Goal: Information Seeking & Learning: Learn about a topic

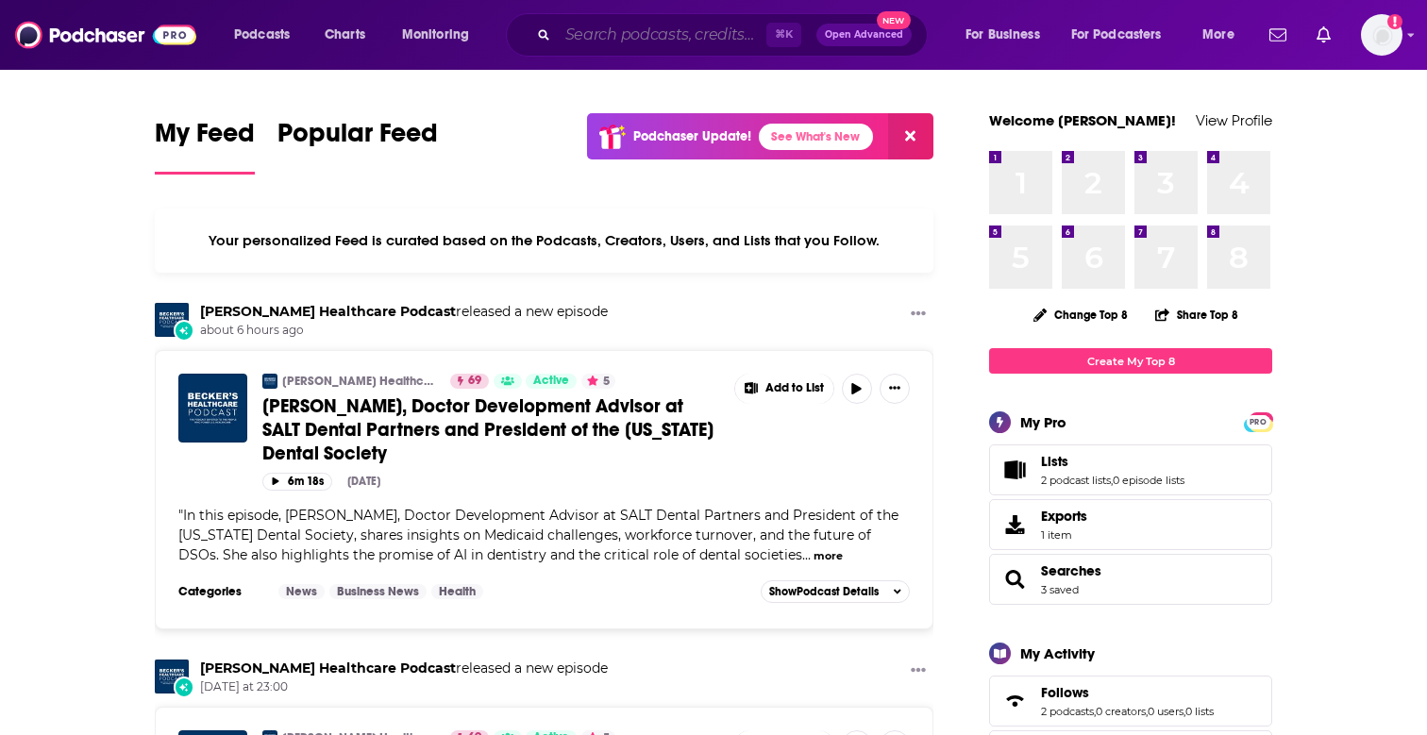
click at [657, 47] on input "Search podcasts, credits, & more..." at bounding box center [662, 35] width 209 height 30
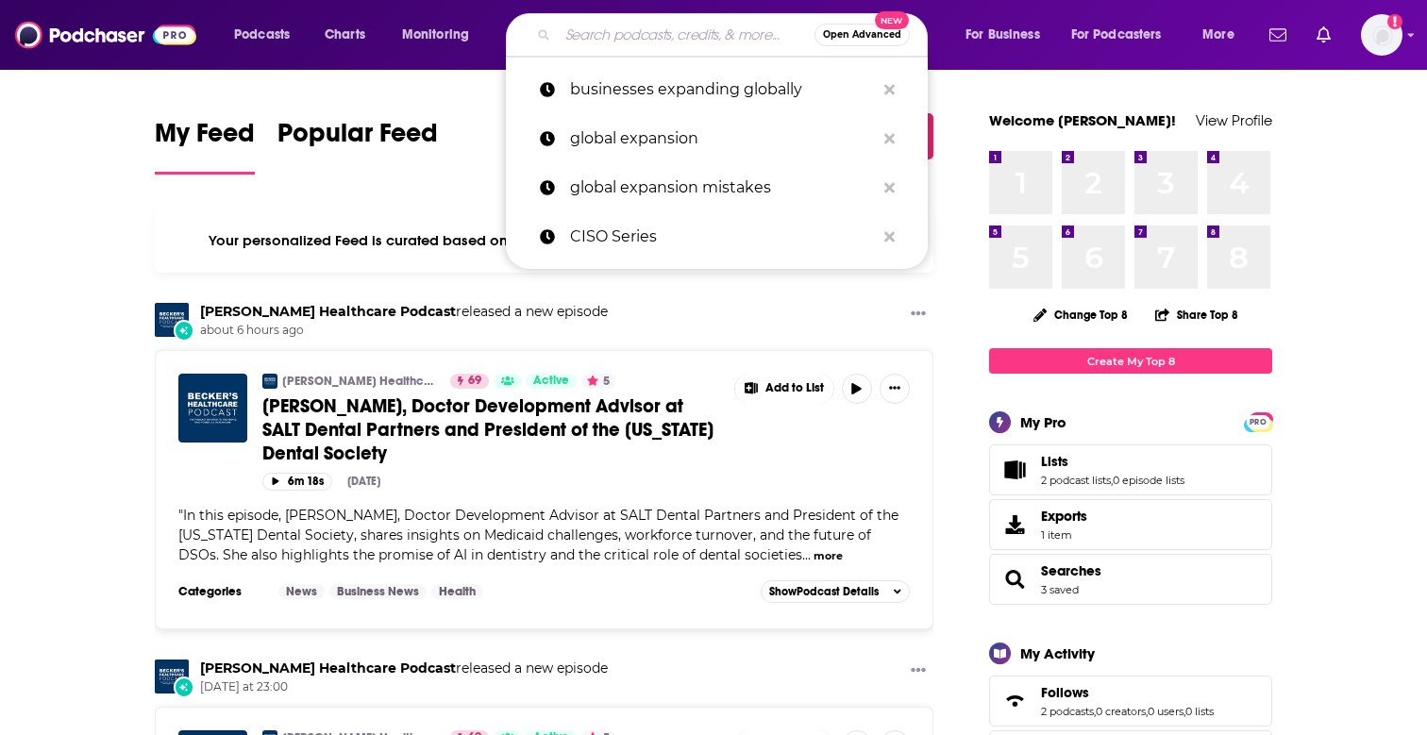
type input "m"
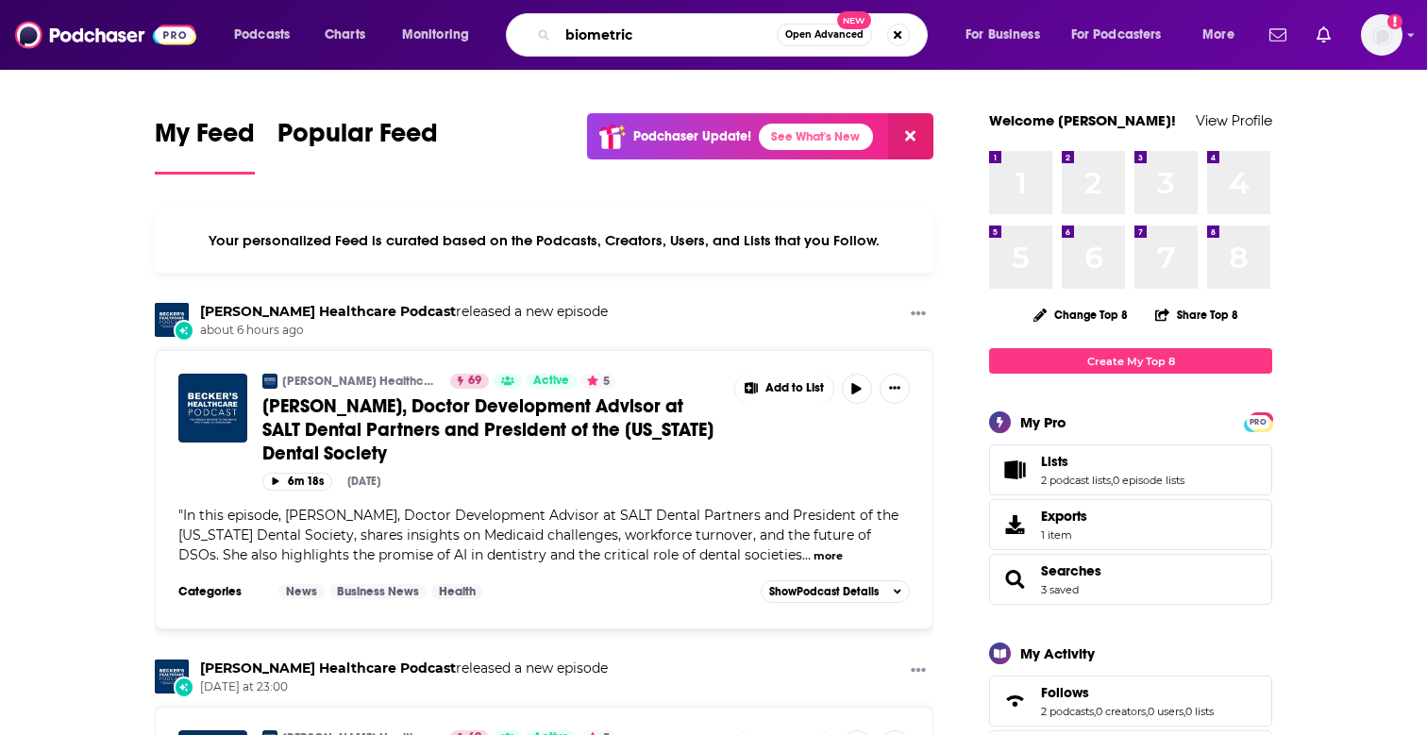
type input "biometric"
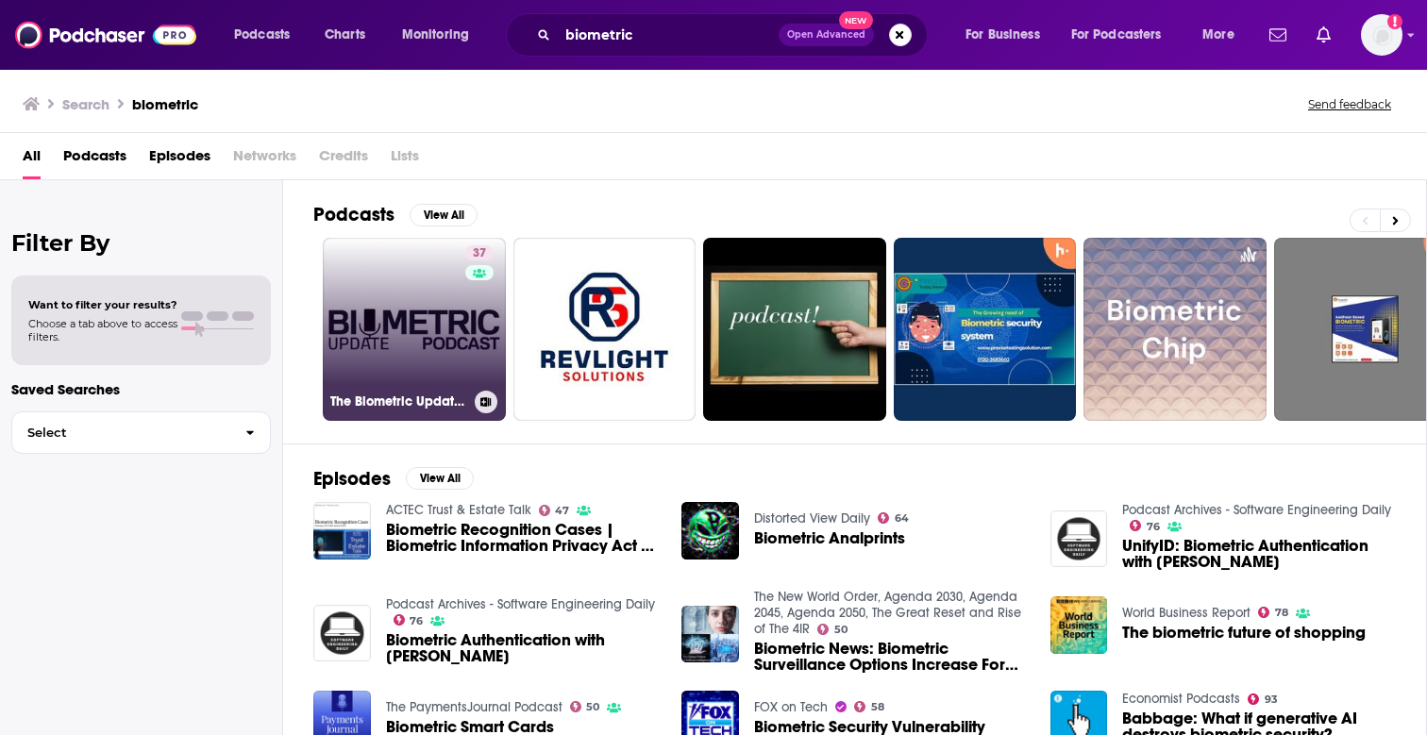
click at [341, 375] on link "37 The Biometric Update Podcast" at bounding box center [414, 329] width 183 height 183
